Goal: Task Accomplishment & Management: Manage account settings

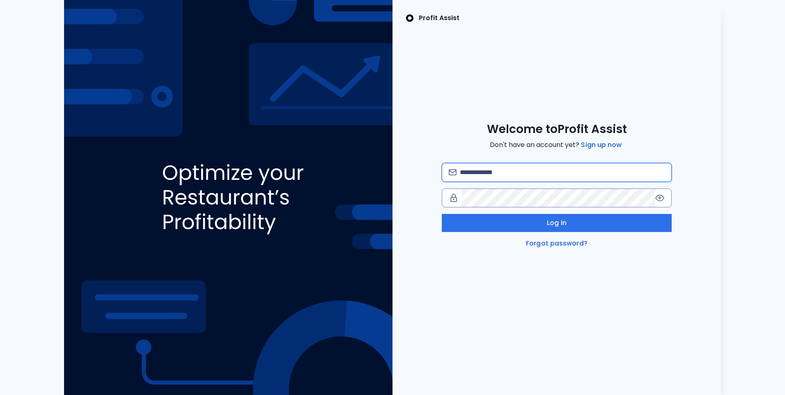
click at [483, 171] on input "email" at bounding box center [562, 172] width 205 height 18
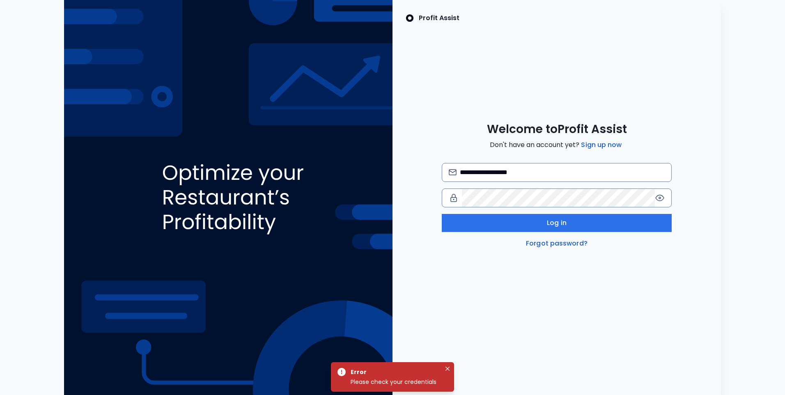
click at [424, 336] on div "**********" at bounding box center [556, 197] width 328 height 395
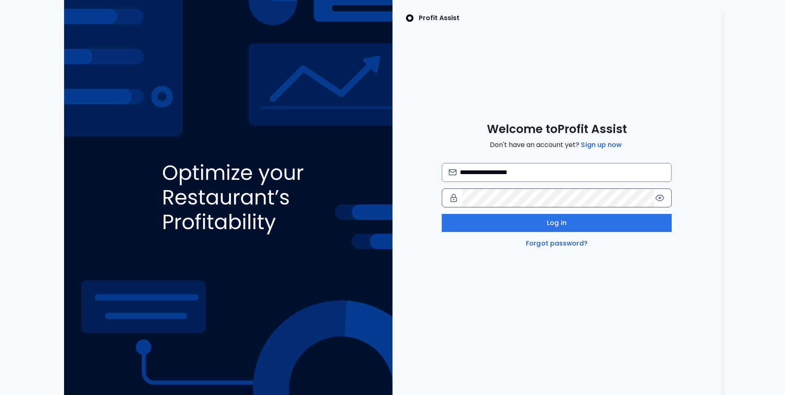
click at [659, 200] on icon at bounding box center [660, 198] width 8 height 6
click at [462, 174] on input "**********" at bounding box center [562, 172] width 205 height 18
type input "**********"
click at [537, 227] on button "Log in" at bounding box center [557, 223] width 230 height 18
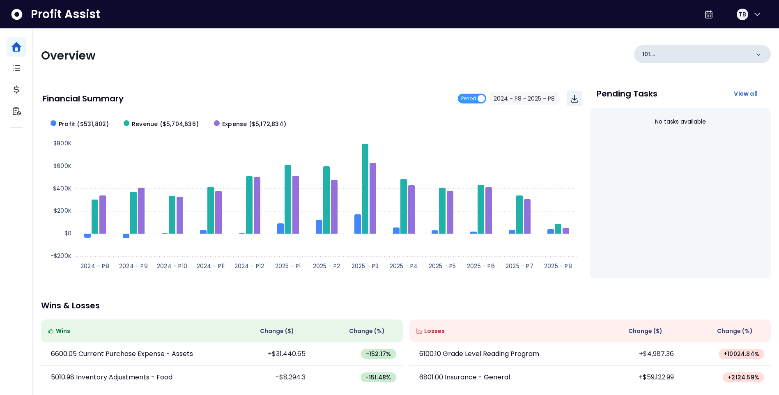
click at [758, 54] on icon at bounding box center [758, 54] width 8 height 8
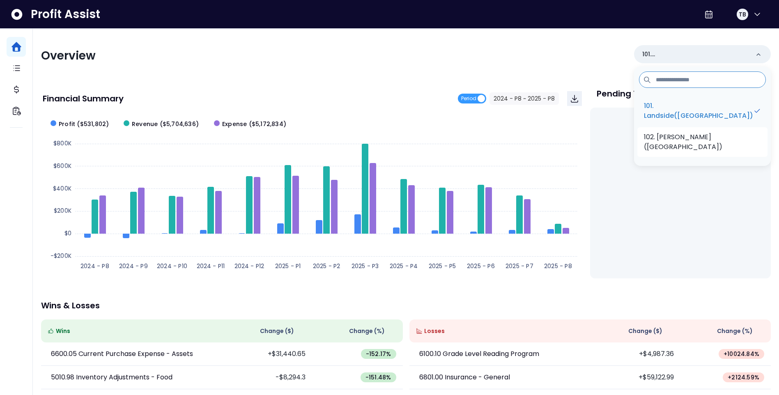
click at [723, 142] on p "102. [PERSON_NAME]([GEOGRAPHIC_DATA])" at bounding box center [702, 142] width 117 height 20
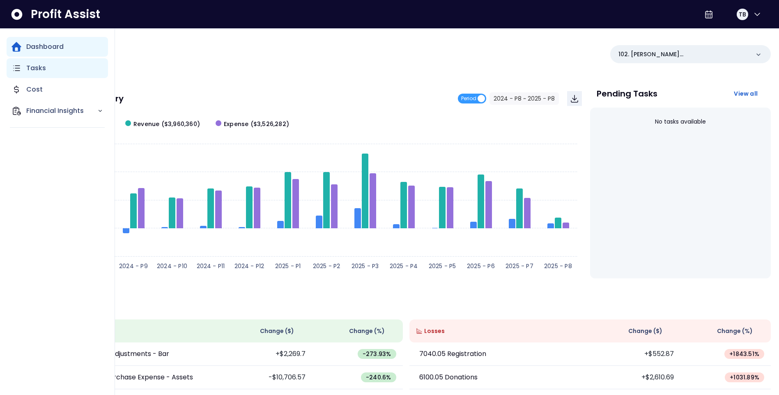
click at [21, 71] on icon "Main navigation" at bounding box center [16, 68] width 10 height 10
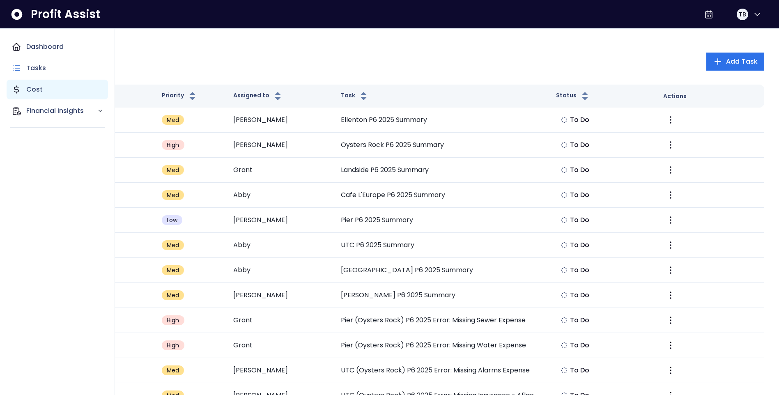
click at [39, 95] on div "Cost" at bounding box center [57, 90] width 101 height 20
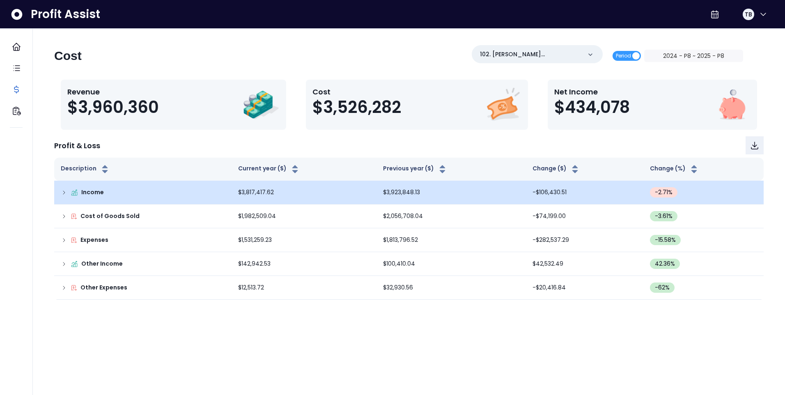
click at [64, 192] on icon at bounding box center [64, 192] width 2 height 3
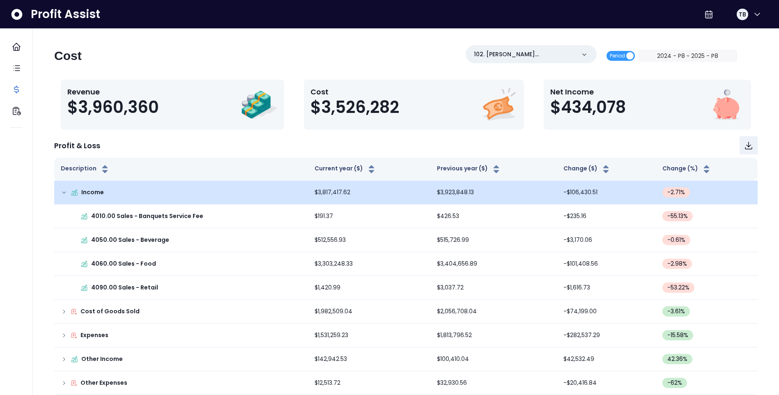
click at [68, 192] on div "Income" at bounding box center [181, 192] width 241 height 9
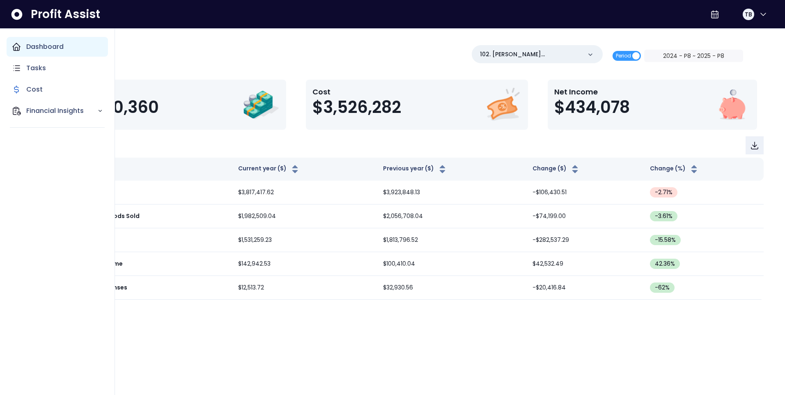
click at [15, 48] on icon "Main navigation" at bounding box center [16, 47] width 10 height 10
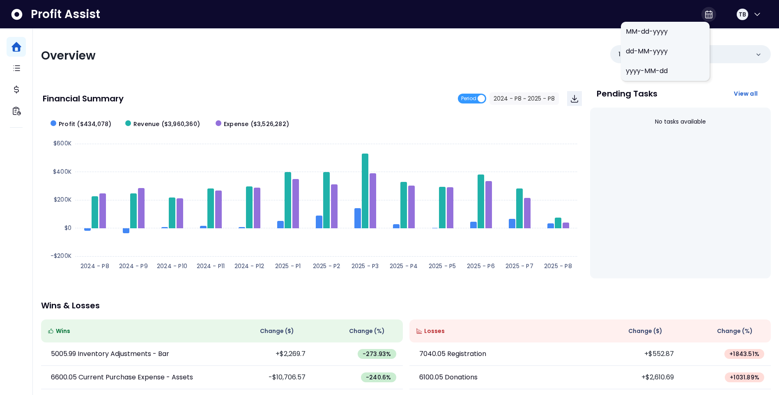
click at [705, 14] on icon at bounding box center [708, 14] width 7 height 7
click at [424, 59] on div "Overview 102. Cortez(Oysters Rock)" at bounding box center [405, 55] width 729 height 21
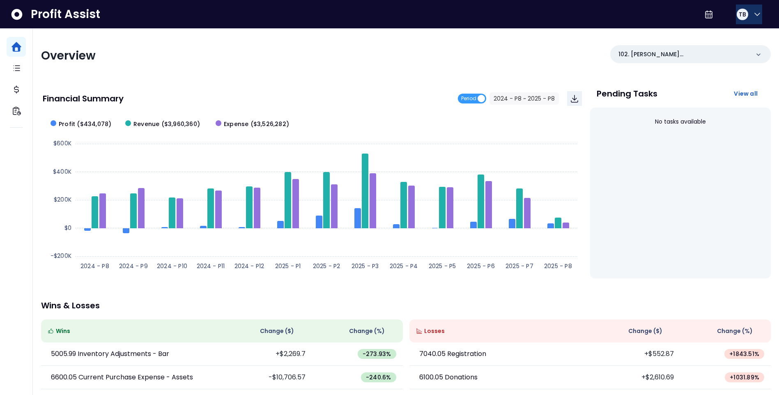
click at [752, 15] on icon "button" at bounding box center [757, 14] width 10 height 10
click at [608, 31] on div "Overview 102. Cortez(Oysters Rock) Financial Summary Period 2024 - P8 ~ 2025 - …" at bounding box center [406, 272] width 746 height 486
